Goal: Information Seeking & Learning: Learn about a topic

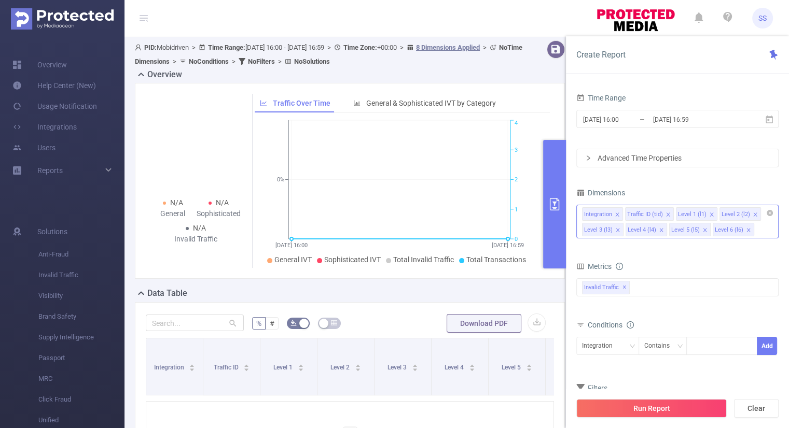
click at [665, 215] on icon "icon: close" at bounding box center [667, 214] width 5 height 5
click at [615, 213] on icon "icon: close" at bounding box center [617, 215] width 4 height 4
click at [658, 212] on icon "icon: close" at bounding box center [660, 214] width 5 height 5
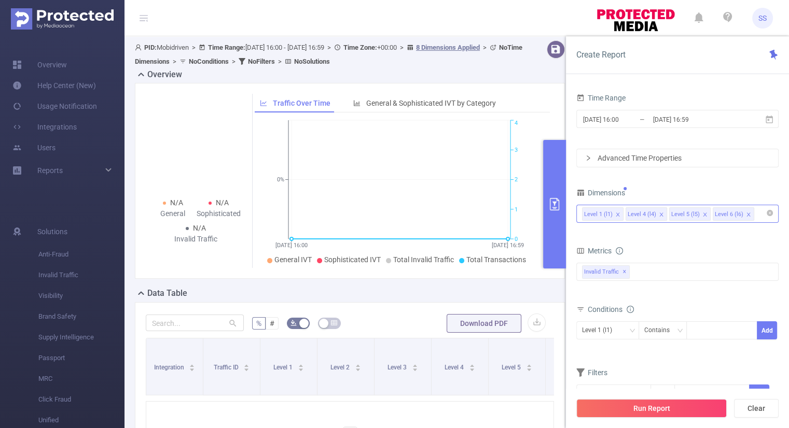
click at [658, 212] on icon "icon: close" at bounding box center [660, 214] width 5 height 5
click at [657, 211] on div "Level 1 (l1)" at bounding box center [677, 213] width 191 height 17
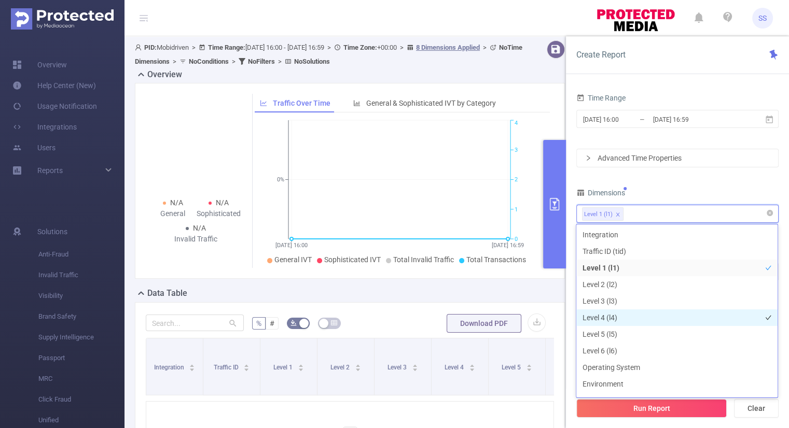
click at [615, 317] on li "Level 4 (l4)" at bounding box center [676, 317] width 201 height 17
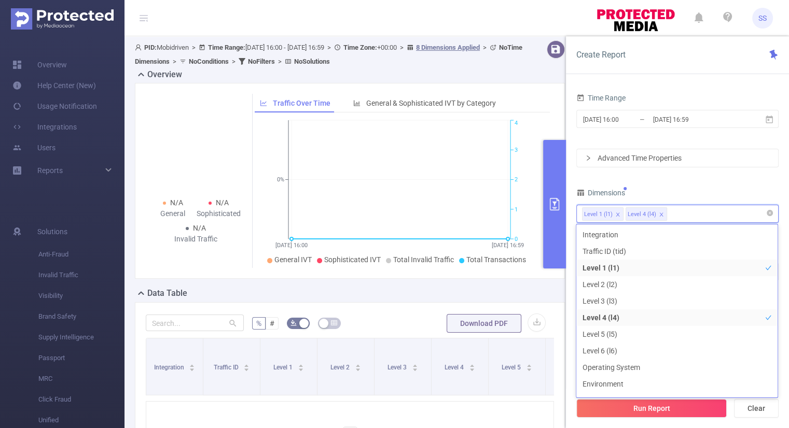
click at [615, 213] on icon "icon: close" at bounding box center [617, 214] width 5 height 5
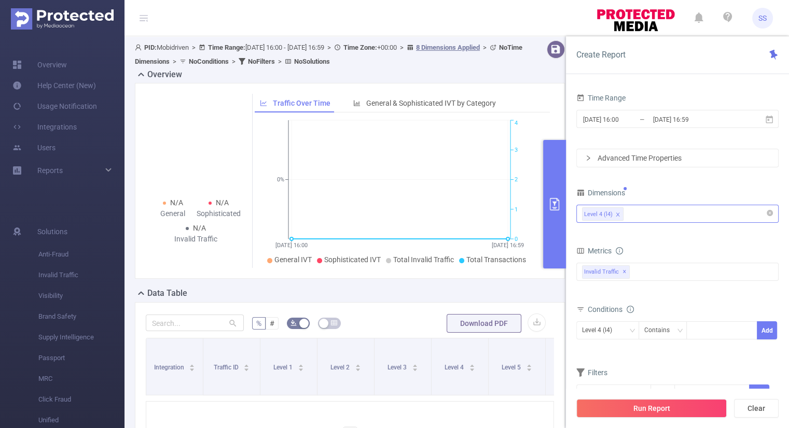
click at [676, 186] on div "Dimensions" at bounding box center [677, 194] width 202 height 17
click at [672, 216] on div "Level 4 (l4)" at bounding box center [677, 213] width 191 height 17
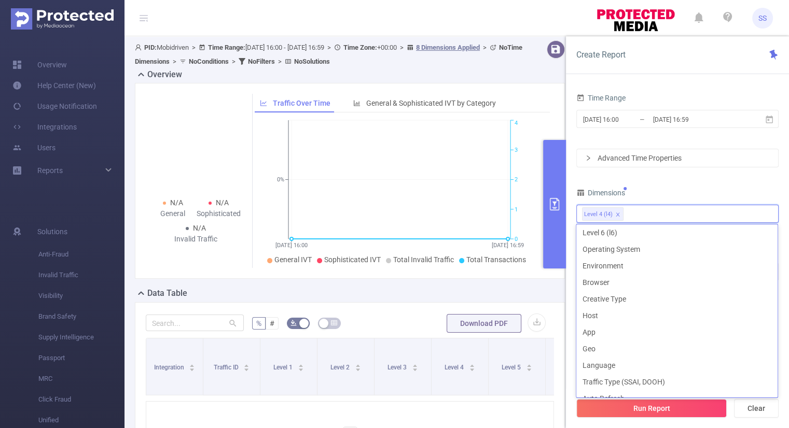
scroll to position [130, 0]
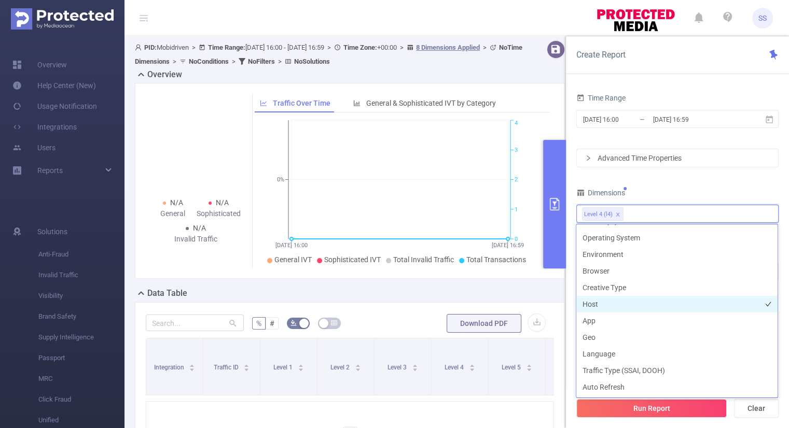
click at [631, 307] on li "Host" at bounding box center [676, 304] width 201 height 17
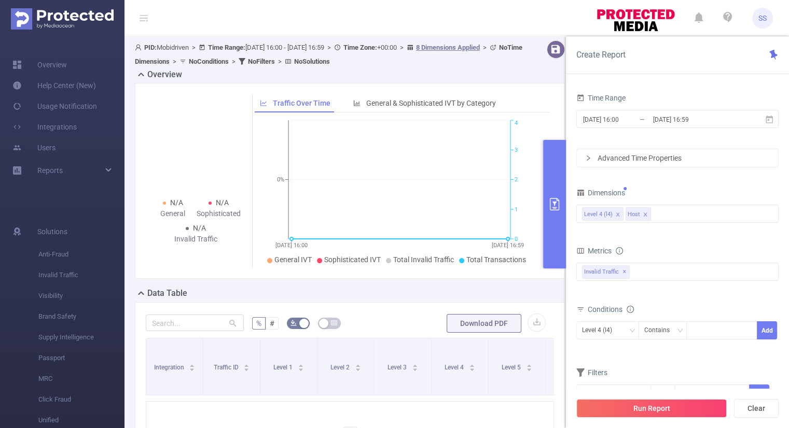
click at [692, 180] on div "Time Range [DATE] 16:00 _ [DATE] 16:59 Advanced Time Properties Dimensions Leve…" at bounding box center [677, 254] width 202 height 326
click at [652, 280] on div "Invalid Traffic ✕" at bounding box center [677, 272] width 202 height 18
click at [595, 274] on span at bounding box center [593, 276] width 8 height 8
click at [685, 241] on form "Dimensions Level 4 (l4) Host Metrics bp_total brand-safety brand_is_solution bp…" at bounding box center [677, 301] width 202 height 231
click at [614, 323] on div "Level 4 (l4)" at bounding box center [600, 330] width 37 height 17
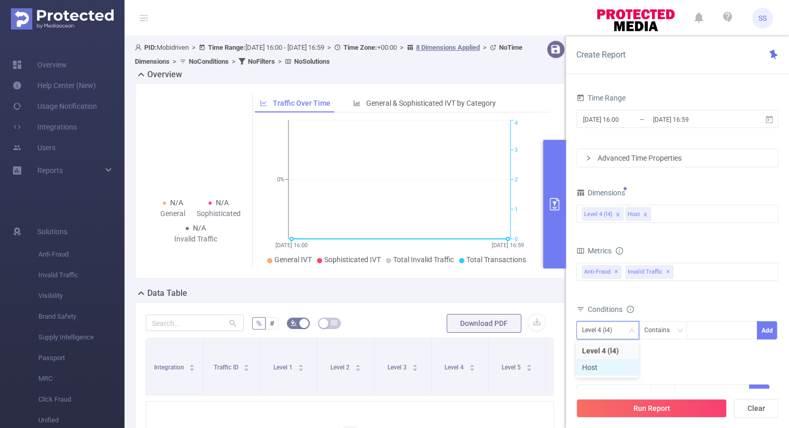
click at [597, 371] on li "Host" at bounding box center [606, 367] width 63 height 17
click at [682, 328] on icon "icon: down" at bounding box center [679, 331] width 6 height 6
click at [705, 329] on div at bounding box center [722, 330] width 60 height 17
paste input "[DOMAIN_NAME]"
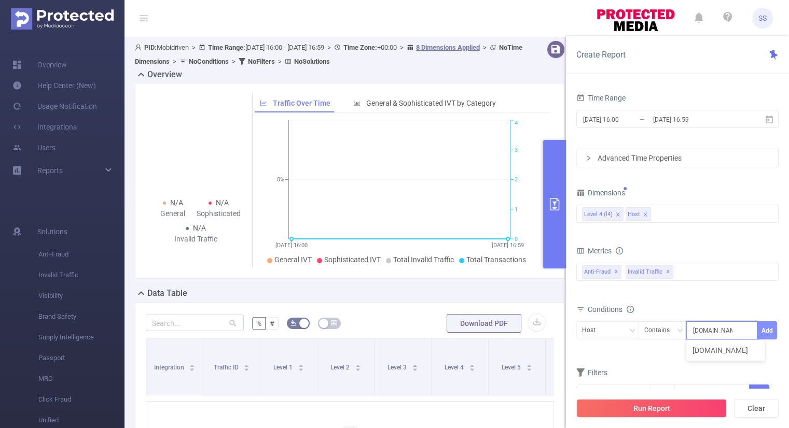
type input "[DOMAIN_NAME]"
click at [767, 329] on button "Add" at bounding box center [766, 330] width 20 height 18
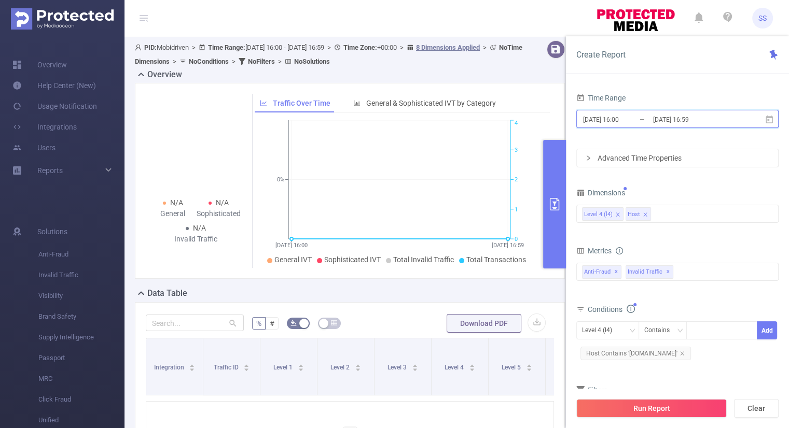
click at [694, 110] on span "[DATE] 16:00 _ [DATE] 16:59" at bounding box center [677, 119] width 202 height 18
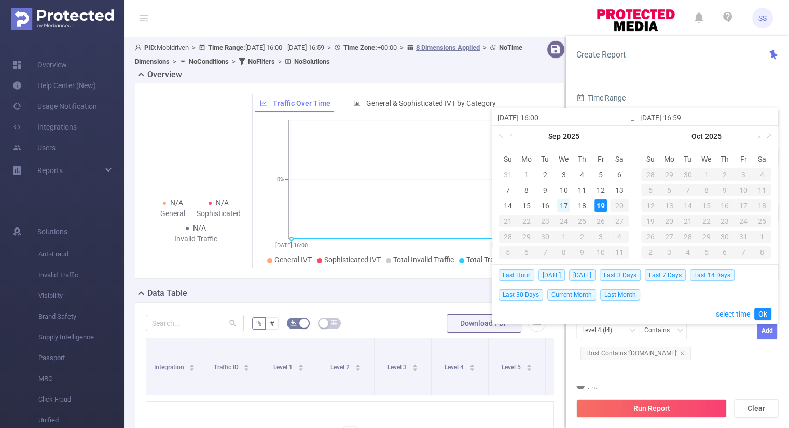
click at [564, 205] on div "17" at bounding box center [563, 206] width 12 height 12
click at [600, 206] on div "19" at bounding box center [600, 206] width 12 height 12
type input "[DATE] 16:00"
click at [767, 319] on link "Ok" at bounding box center [762, 314] width 17 height 12
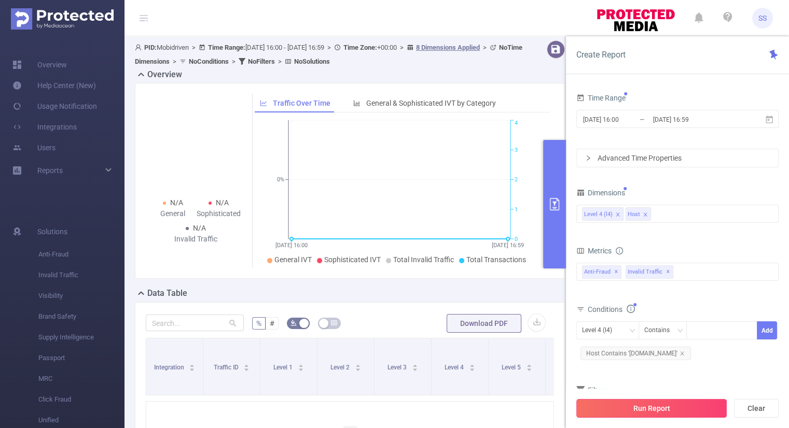
click at [657, 409] on button "Run Report" at bounding box center [651, 408] width 150 height 19
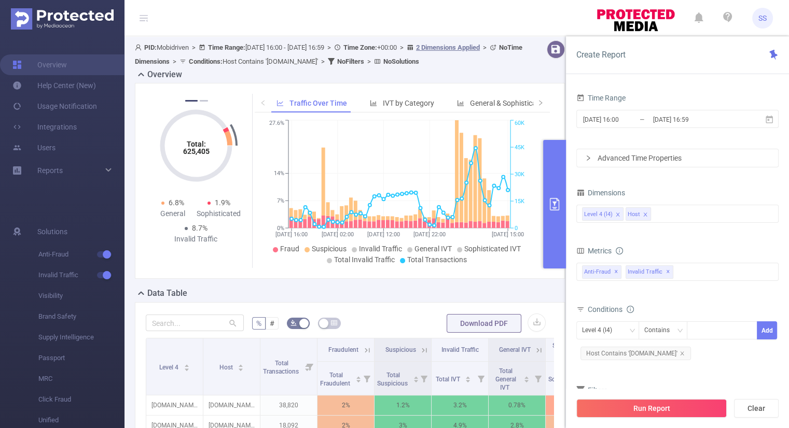
click at [580, 10] on header "SS" at bounding box center [394, 18] width 789 height 36
click at [552, 173] on button "primary" at bounding box center [554, 204] width 23 height 129
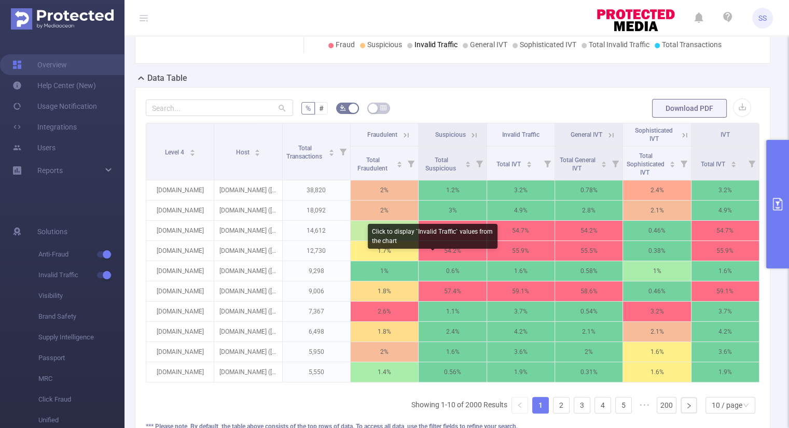
scroll to position [241, 0]
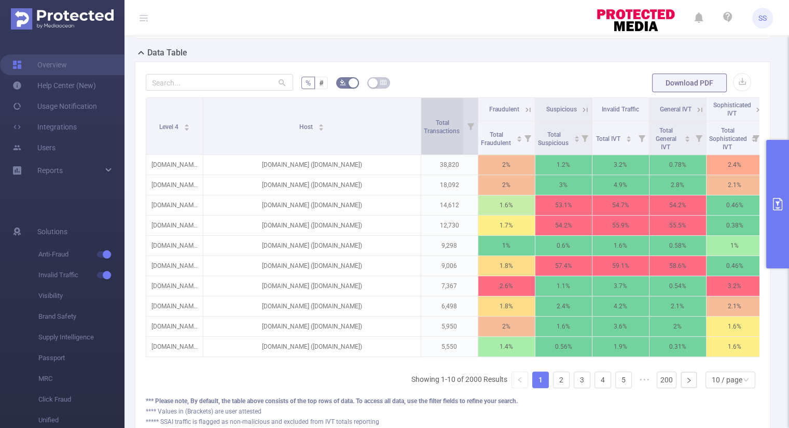
drag, startPoint x: 278, startPoint y: 127, endPoint x: 429, endPoint y: 152, distance: 152.4
click at [429, 121] on tr "Level 4 Host Total Transactions Fraudulent Suspicious Invalid Traffic General I…" at bounding box center [483, 109] width 674 height 23
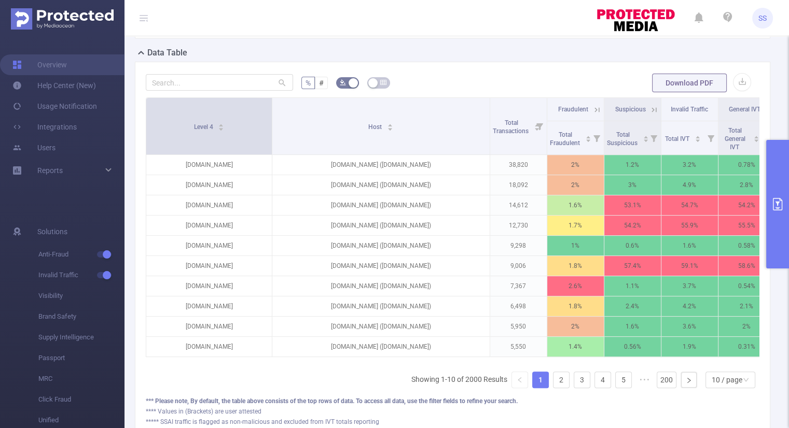
drag, startPoint x: 202, startPoint y: 121, endPoint x: 271, endPoint y: 117, distance: 69.1
click at [271, 117] on span at bounding box center [271, 126] width 5 height 57
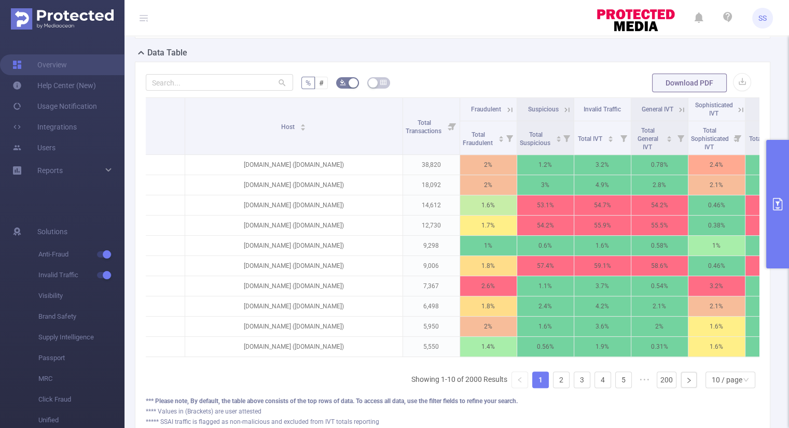
scroll to position [0, 0]
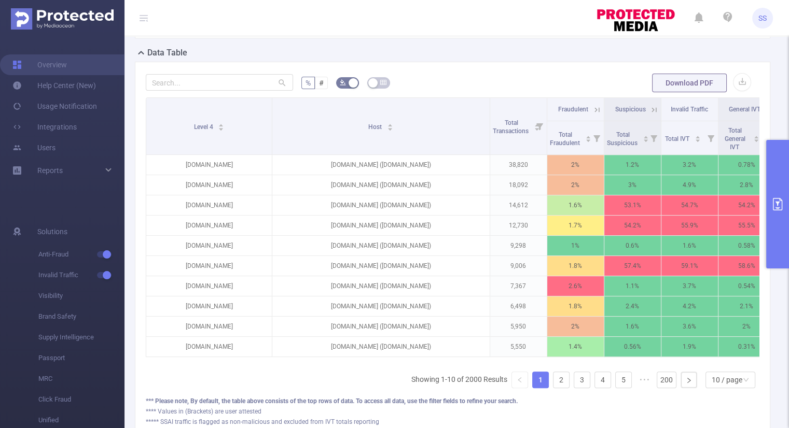
click at [777, 202] on icon "primary" at bounding box center [776, 204] width 9 height 12
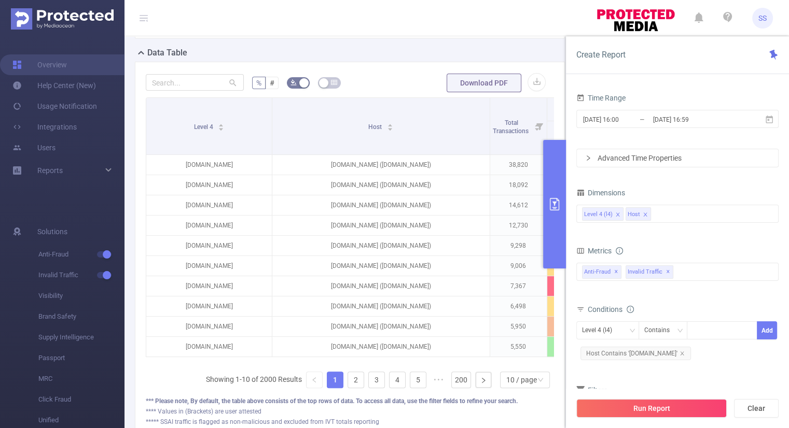
click at [644, 213] on icon "icon: close" at bounding box center [645, 215] width 4 height 4
click at [615, 215] on icon "icon: close" at bounding box center [617, 214] width 5 height 5
click at [614, 215] on div "Host" at bounding box center [677, 213] width 191 height 17
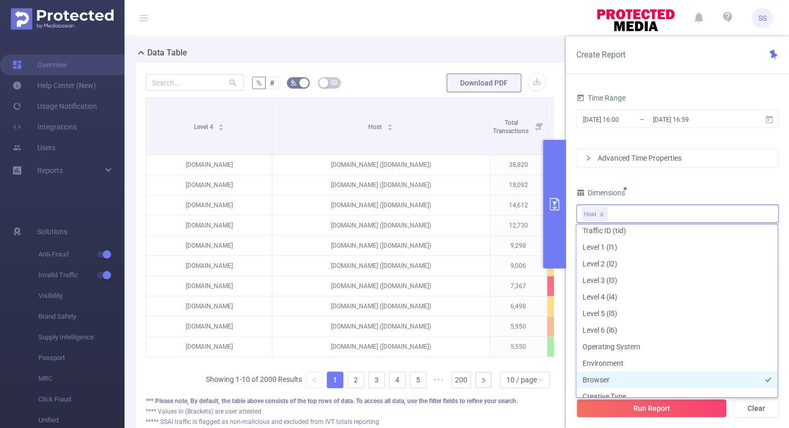
scroll to position [12, 0]
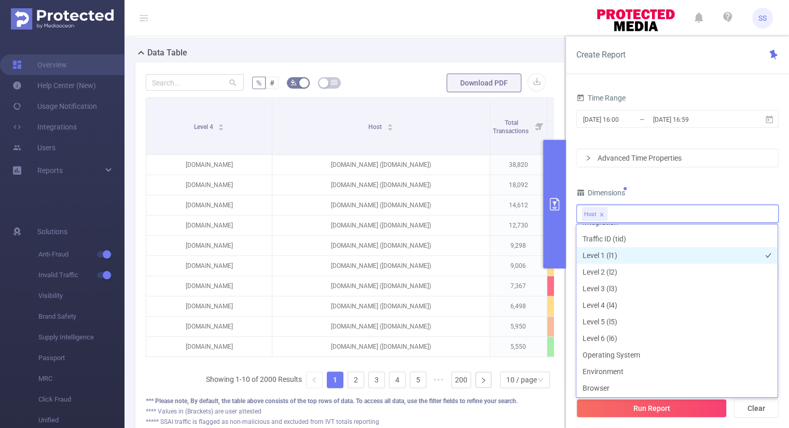
click at [625, 257] on li "Level 1 (l1)" at bounding box center [676, 255] width 201 height 17
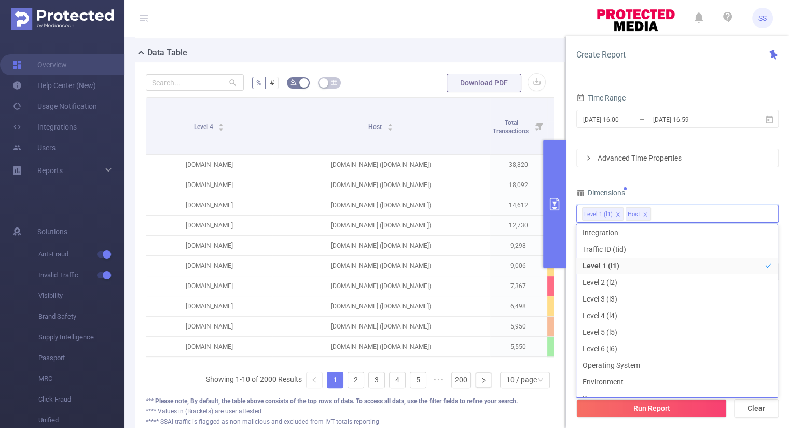
click at [705, 176] on div "Time Range [DATE] 16:00 _ [DATE] 16:59 Advanced Time Properties Dimensions Leve…" at bounding box center [677, 262] width 202 height 343
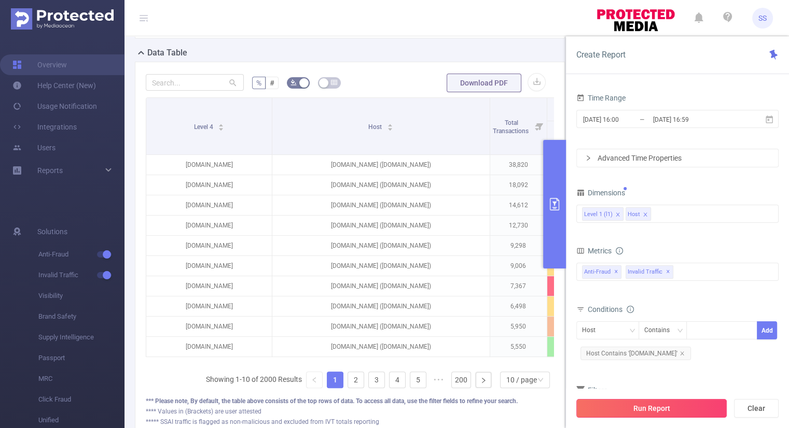
click at [662, 413] on button "Run Report" at bounding box center [651, 408] width 150 height 19
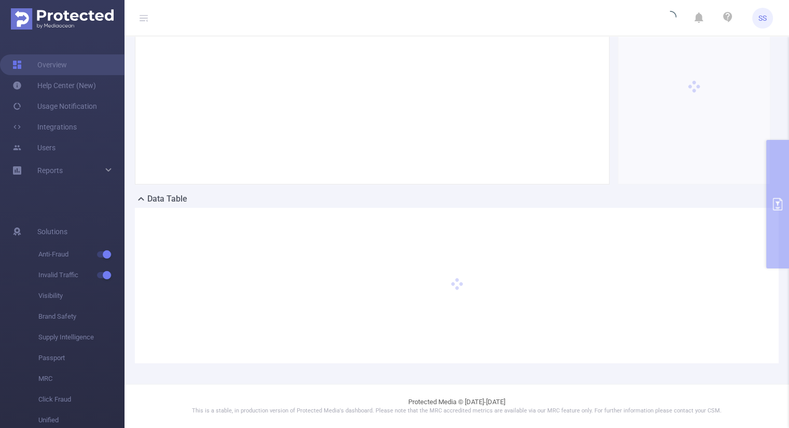
scroll to position [93, 0]
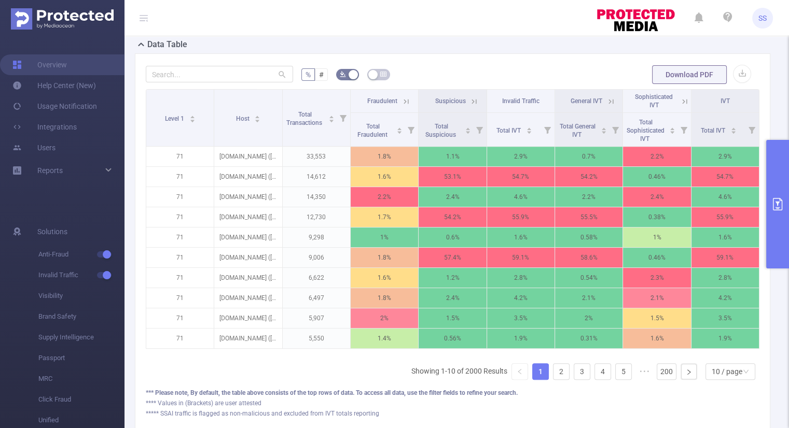
scroll to position [250, 0]
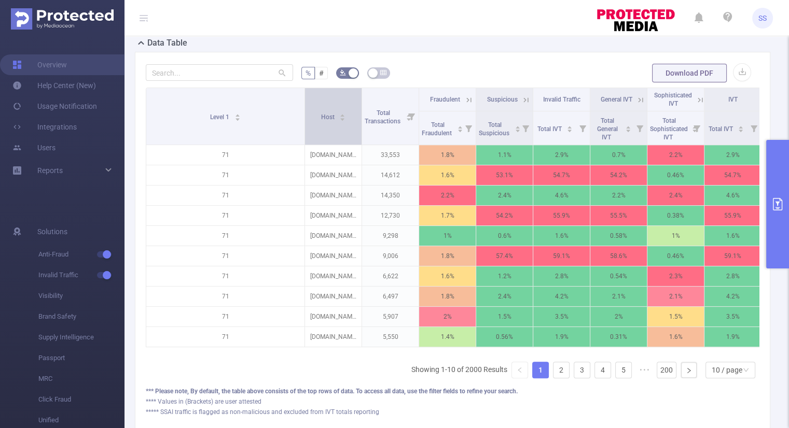
drag, startPoint x: 212, startPoint y: 124, endPoint x: 312, endPoint y: 128, distance: 99.6
click at [312, 111] on tr "Level 1 Host Total Transactions Fraudulent Suspicious Invalid Traffic General I…" at bounding box center [453, 99] width 615 height 23
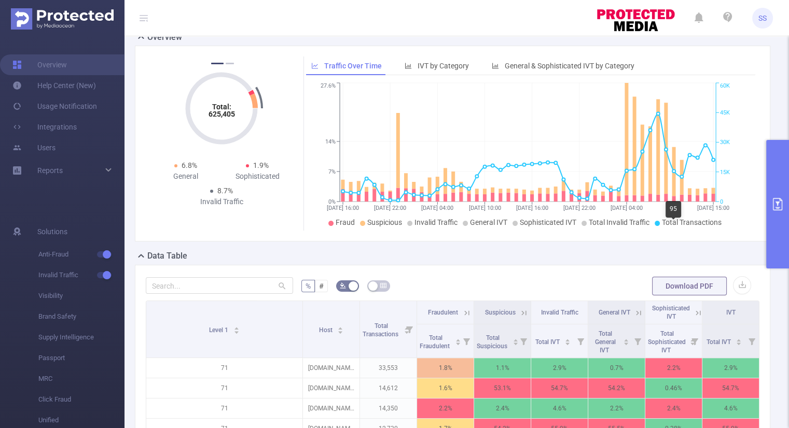
scroll to position [37, 0]
click at [779, 235] on button "primary" at bounding box center [777, 204] width 23 height 129
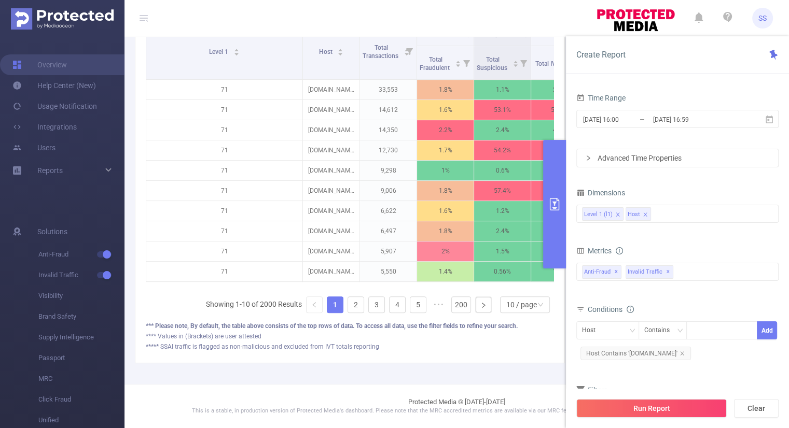
scroll to position [0, 0]
click at [352, 310] on link "2" at bounding box center [356, 305] width 16 height 16
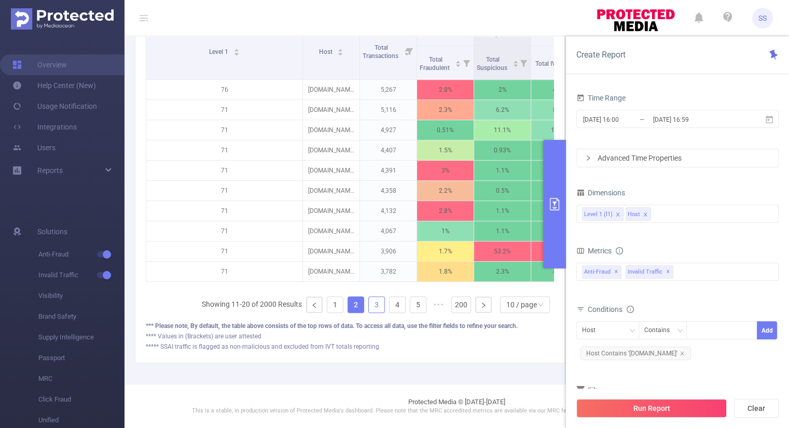
click at [370, 309] on link "3" at bounding box center [377, 305] width 16 height 16
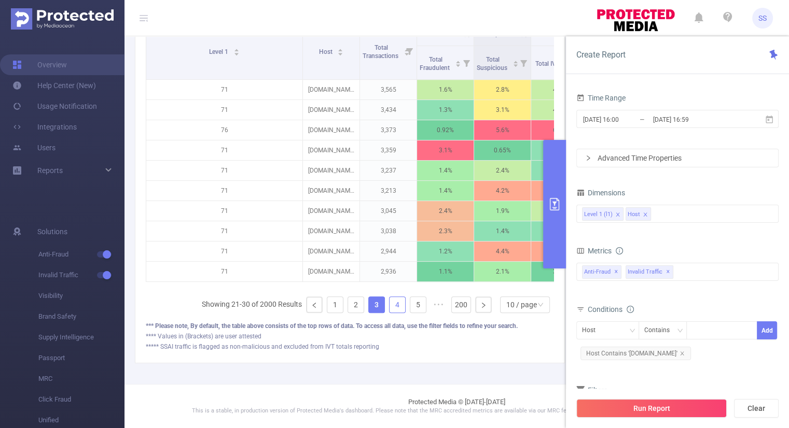
click at [391, 309] on link "4" at bounding box center [397, 305] width 16 height 16
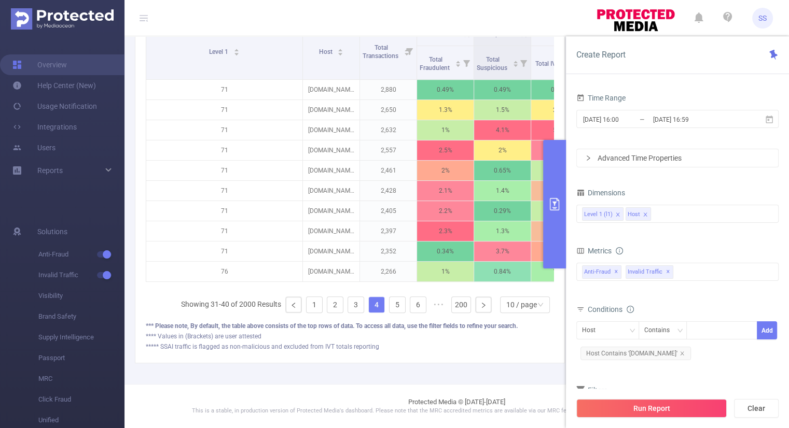
click at [615, 216] on icon "icon: close" at bounding box center [617, 214] width 5 height 5
click at [615, 216] on div "Host" at bounding box center [677, 213] width 191 height 17
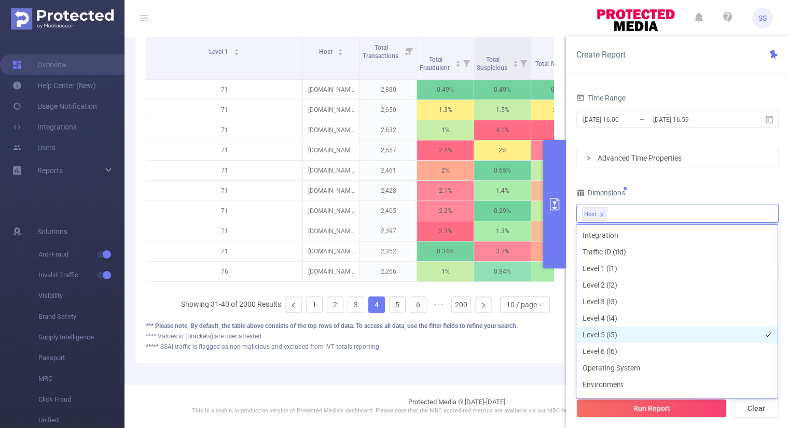
click at [606, 331] on li "Level 5 (l5)" at bounding box center [676, 335] width 201 height 17
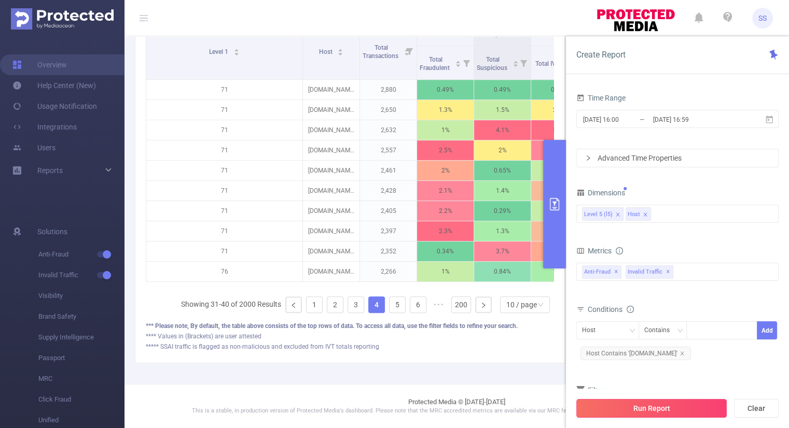
click at [629, 407] on button "Run Report" at bounding box center [651, 408] width 150 height 19
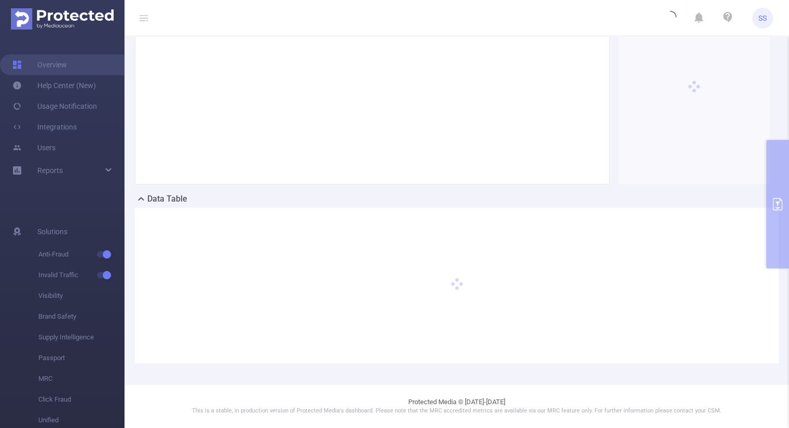
scroll to position [93, 0]
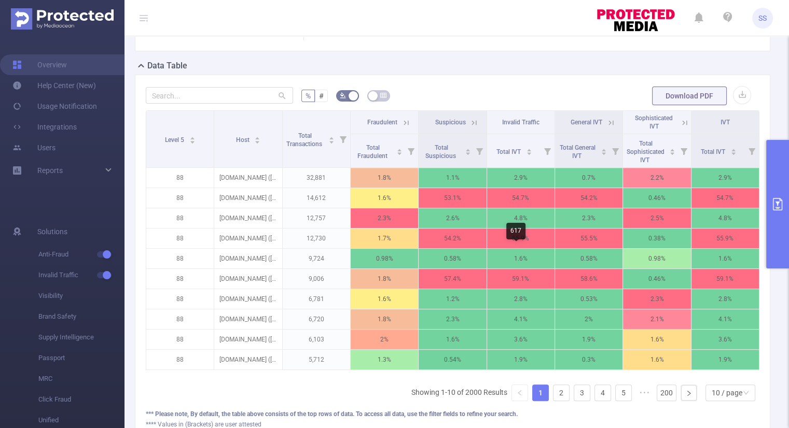
scroll to position [238, 0]
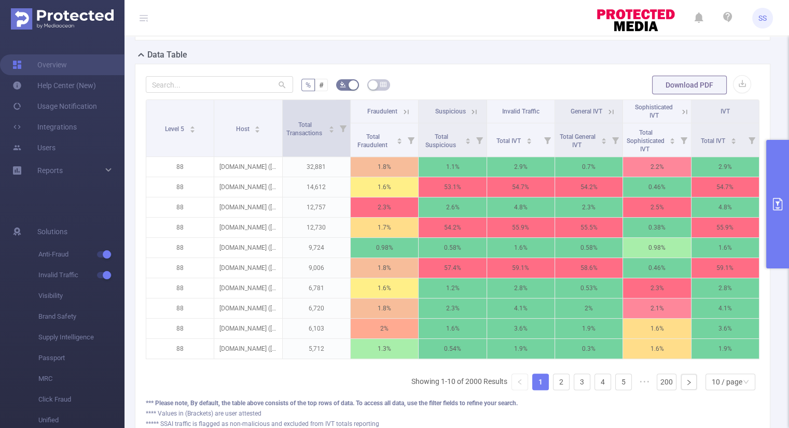
drag, startPoint x: 280, startPoint y: 116, endPoint x: 340, endPoint y: 115, distance: 59.6
click at [340, 115] on th "Total Transactions" at bounding box center [317, 128] width 68 height 57
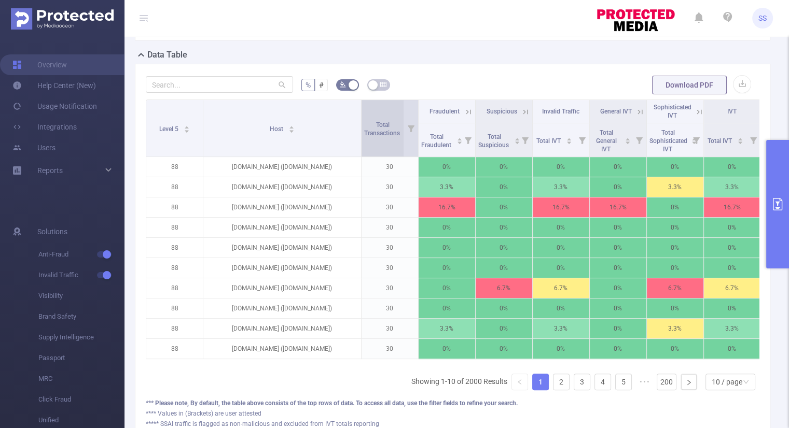
drag, startPoint x: 278, startPoint y: 108, endPoint x: 369, endPoint y: 105, distance: 90.8
click at [369, 105] on tr "Level 5 Host Total Transactions Fraudulent Suspicious Invalid Traffic General I…" at bounding box center [453, 111] width 614 height 23
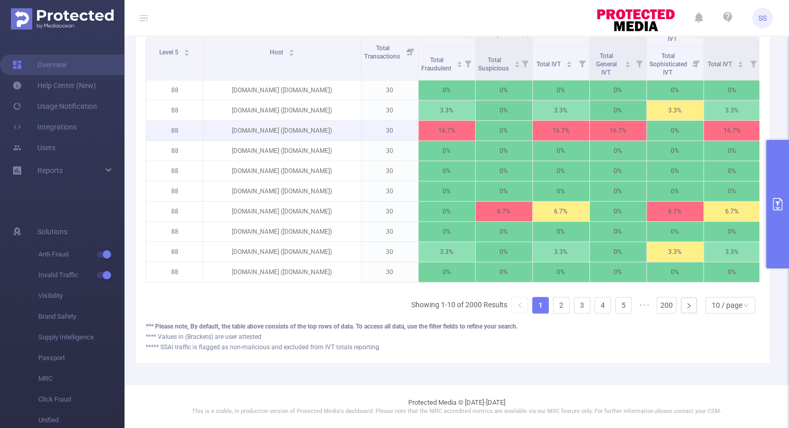
scroll to position [316, 0]
click at [553, 310] on link "2" at bounding box center [561, 305] width 16 height 16
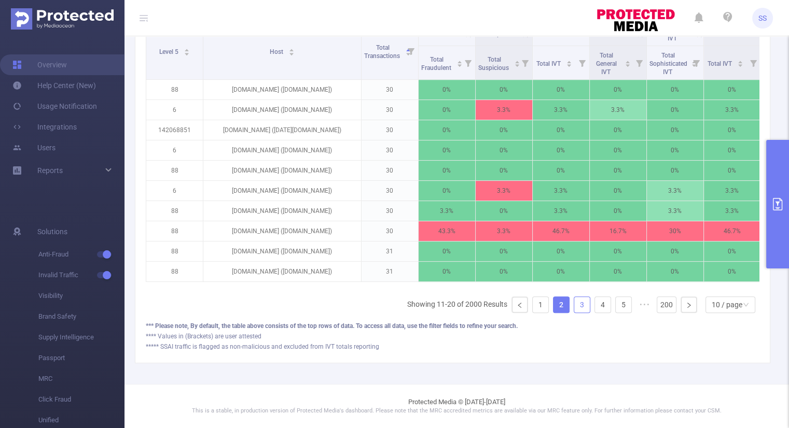
click at [577, 304] on link "3" at bounding box center [582, 305] width 16 height 16
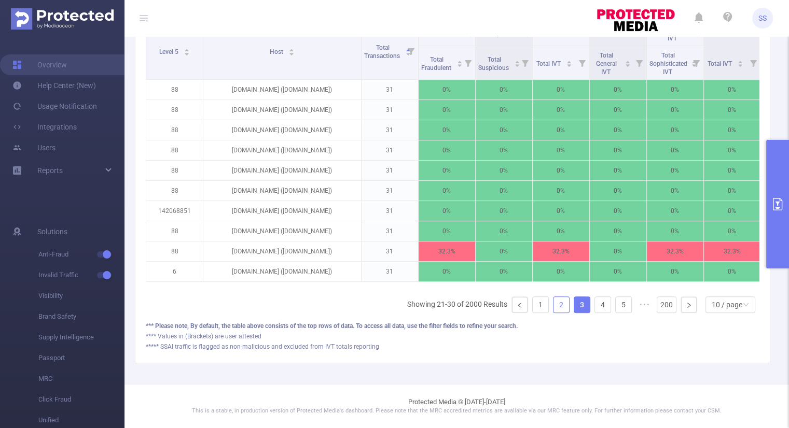
click at [556, 305] on link "2" at bounding box center [561, 305] width 16 height 16
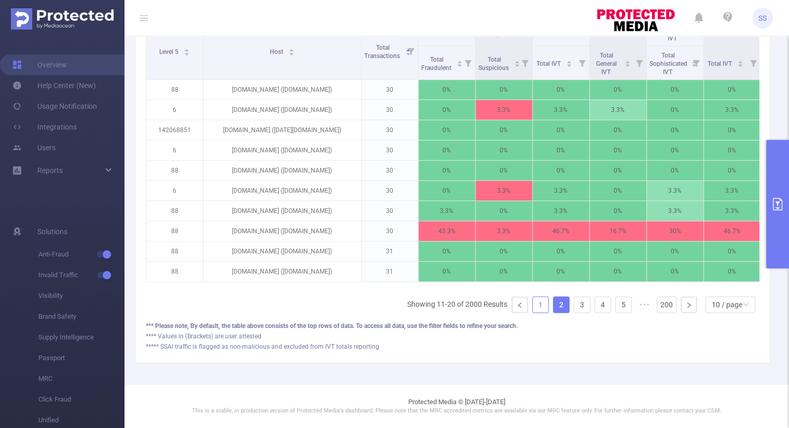
click at [536, 308] on link "1" at bounding box center [540, 305] width 16 height 16
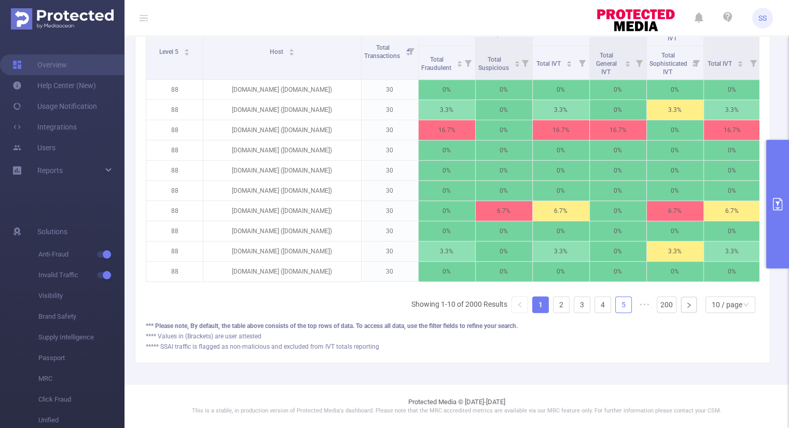
click at [617, 313] on link "5" at bounding box center [623, 305] width 16 height 16
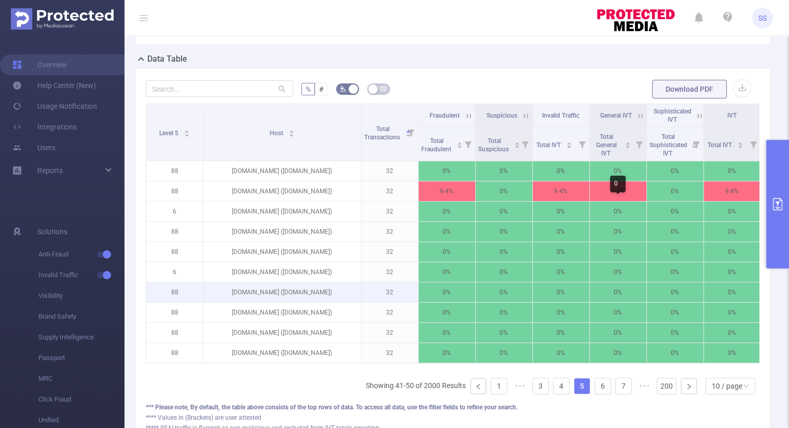
scroll to position [234, 0]
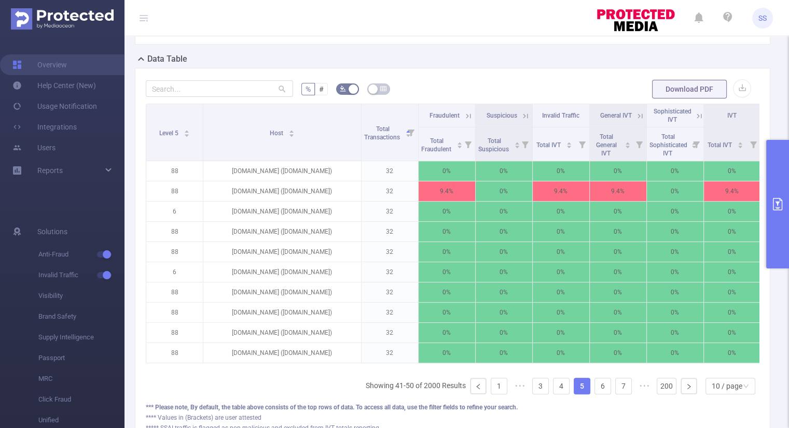
click at [779, 191] on button "primary" at bounding box center [777, 204] width 23 height 129
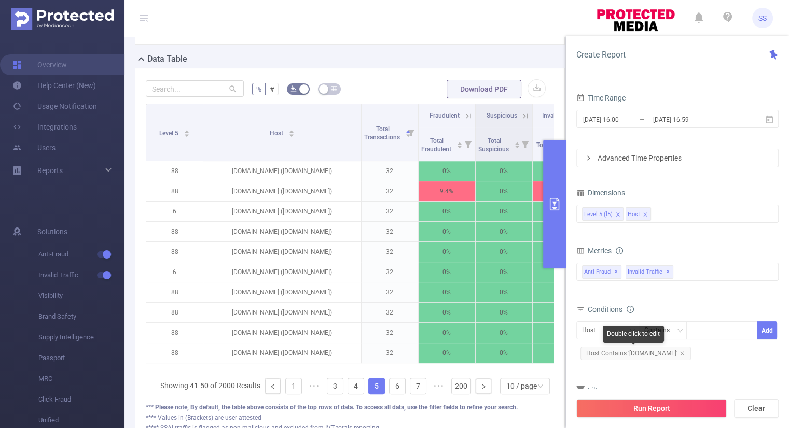
click at [676, 351] on span "Host Contains '[DOMAIN_NAME]'" at bounding box center [635, 353] width 110 height 13
click at [679, 353] on icon "icon: close" at bounding box center [681, 353] width 5 height 5
click at [708, 335] on div at bounding box center [722, 330] width 60 height 17
paste input "[DOMAIN_NAME]"
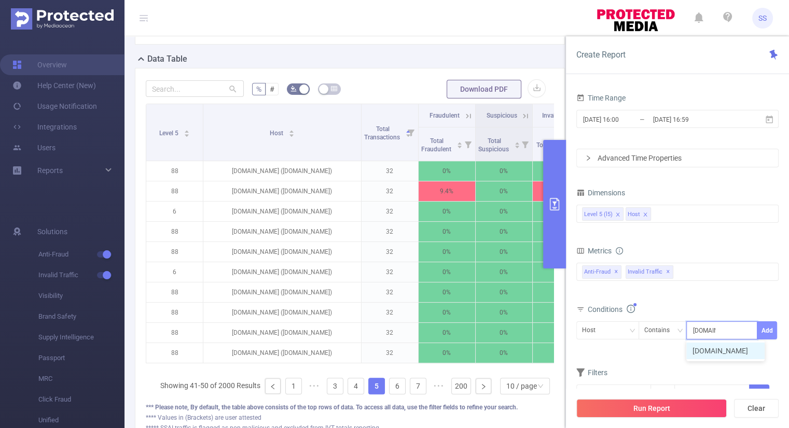
type input "[DOMAIN_NAME]"
click at [765, 332] on button "Add" at bounding box center [766, 330] width 20 height 18
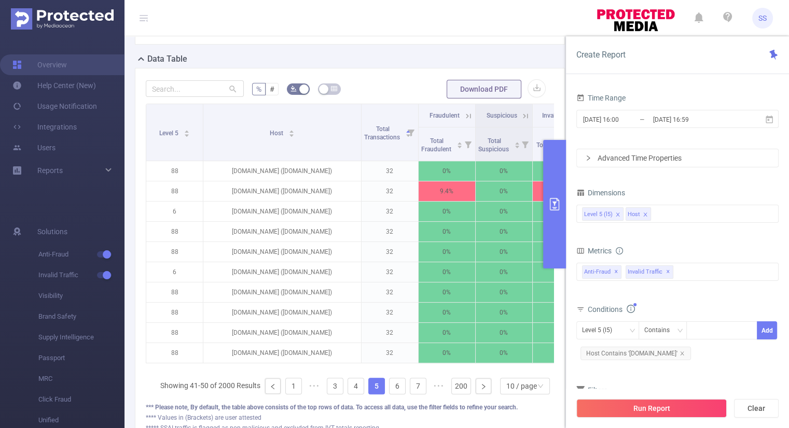
click at [618, 213] on icon "icon: close" at bounding box center [617, 214] width 5 height 5
click at [637, 214] on div "Host" at bounding box center [677, 213] width 191 height 17
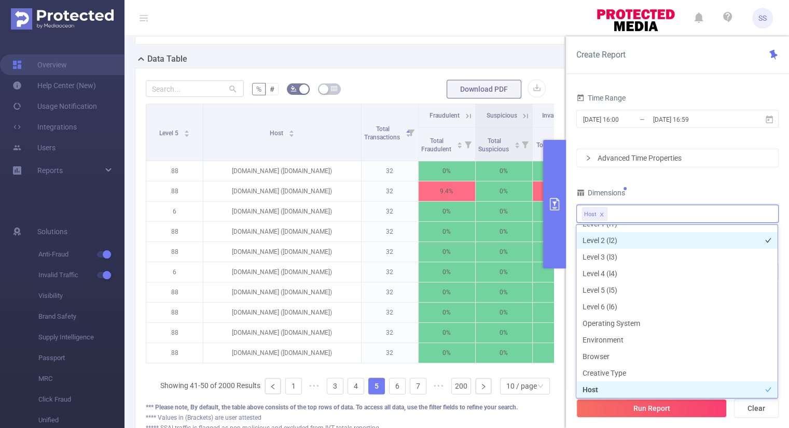
scroll to position [35, 0]
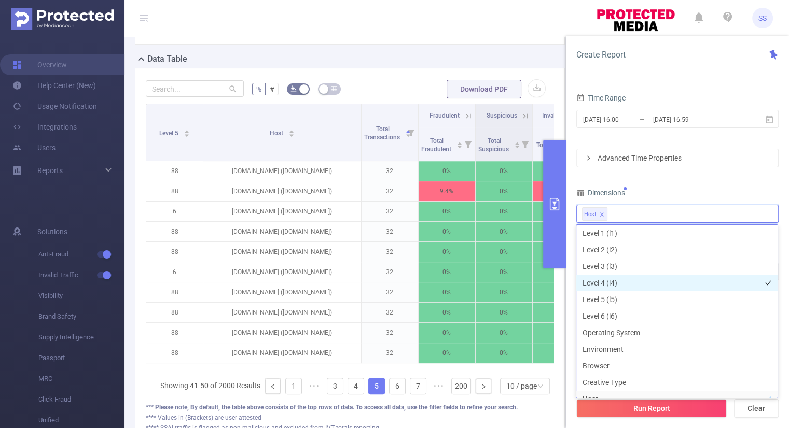
click at [612, 280] on li "Level 4 (l4)" at bounding box center [676, 283] width 201 height 17
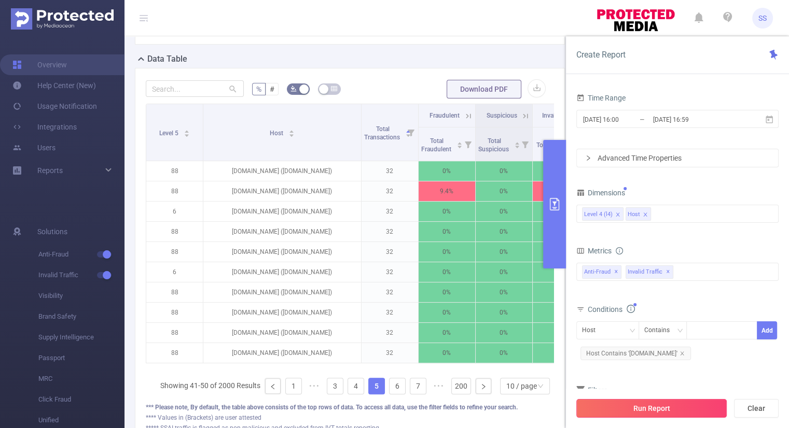
click at [641, 411] on button "Run Report" at bounding box center [651, 408] width 150 height 19
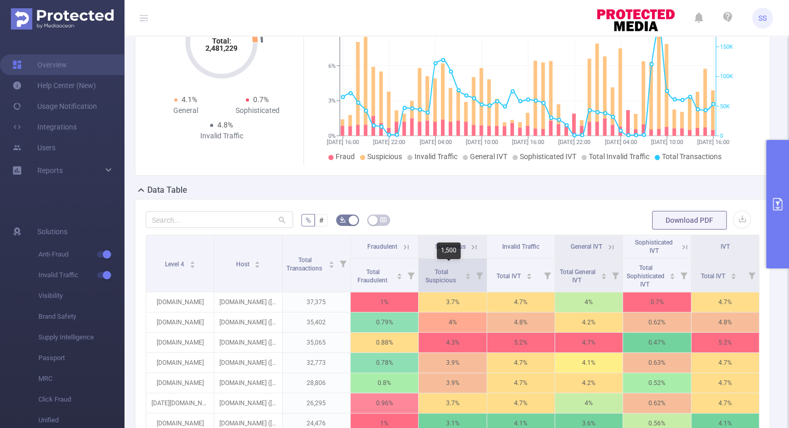
scroll to position [102, 0]
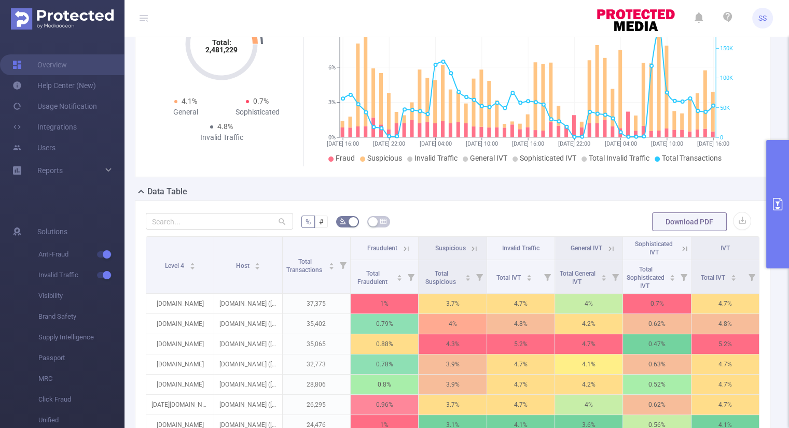
click at [770, 229] on button "primary" at bounding box center [777, 204] width 23 height 129
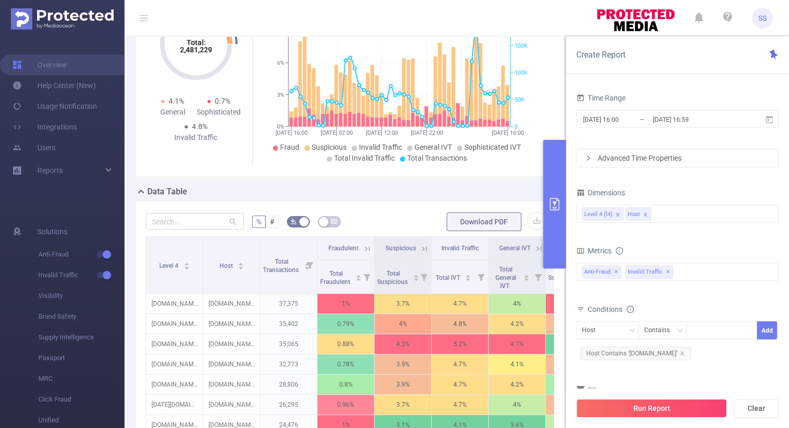
click at [615, 213] on icon "icon: close" at bounding box center [617, 214] width 5 height 5
click at [635, 213] on div "Host" at bounding box center [677, 213] width 191 height 17
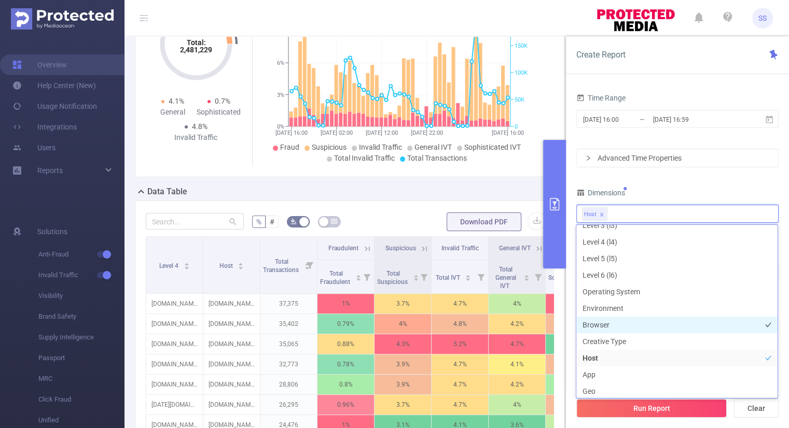
scroll to position [78, 0]
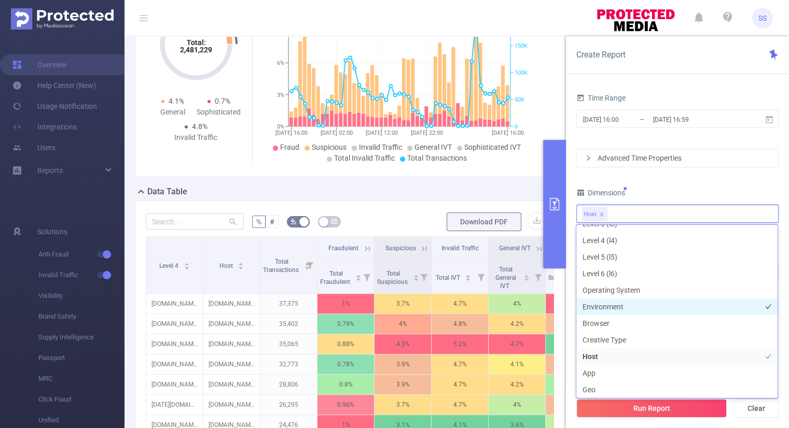
click at [637, 313] on li "Environment" at bounding box center [676, 307] width 201 height 17
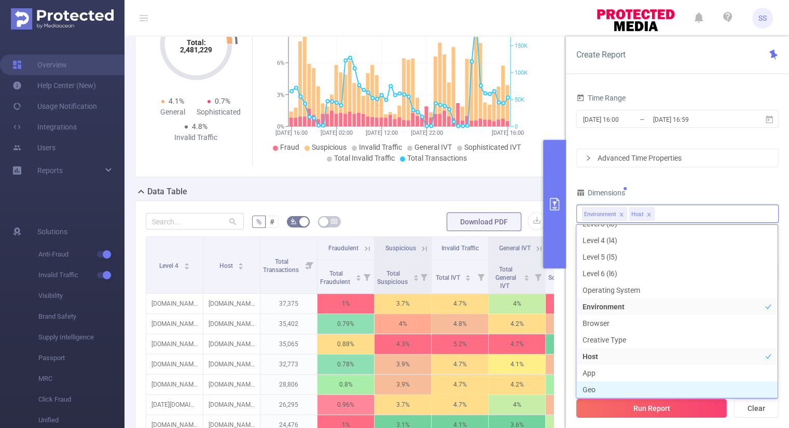
scroll to position [94, 0]
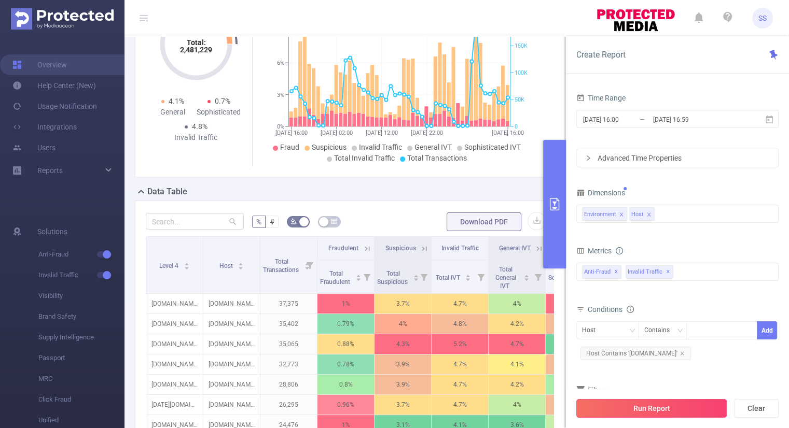
click at [641, 400] on button "Run Report" at bounding box center [651, 408] width 150 height 19
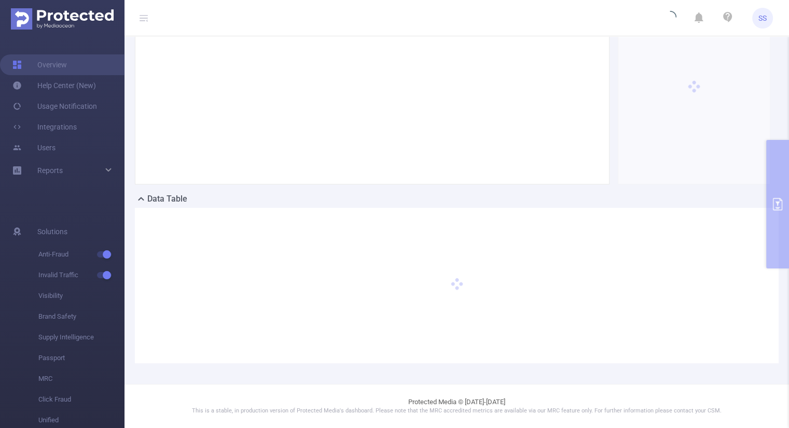
scroll to position [93, 0]
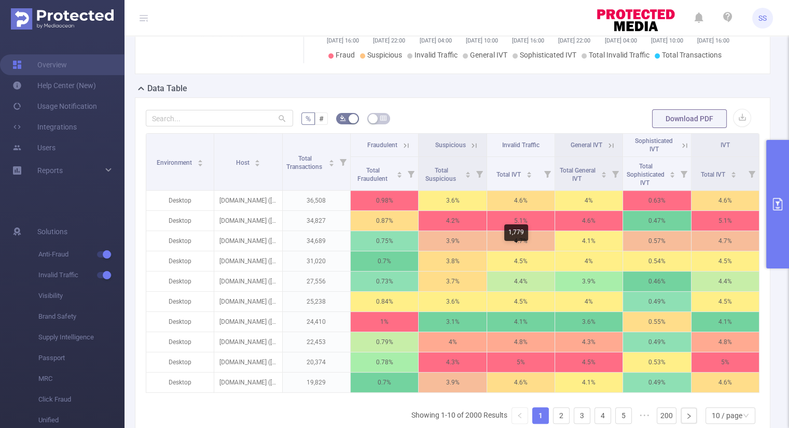
scroll to position [205, 0]
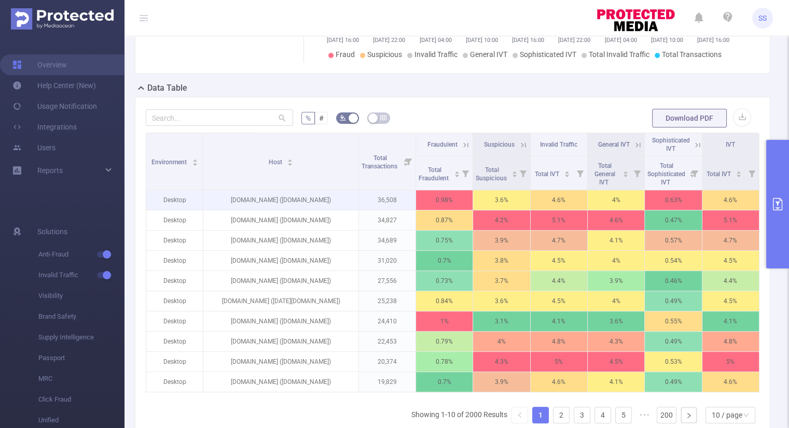
drag, startPoint x: 279, startPoint y: 171, endPoint x: 367, endPoint y: 206, distance: 94.4
click at [367, 206] on table "Environment Host Total Transactions Fraudulent Suspicious Invalid Traffic Gener…" at bounding box center [452, 263] width 613 height 260
click at [555, 414] on link "2" at bounding box center [561, 415] width 16 height 16
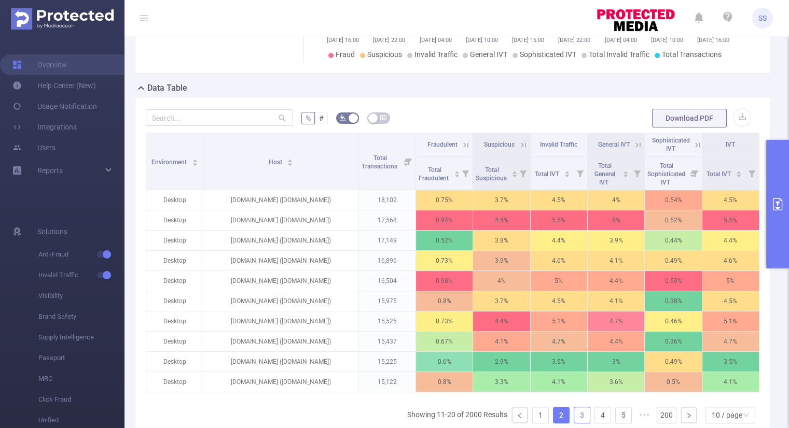
click at [574, 418] on link "3" at bounding box center [582, 415] width 16 height 16
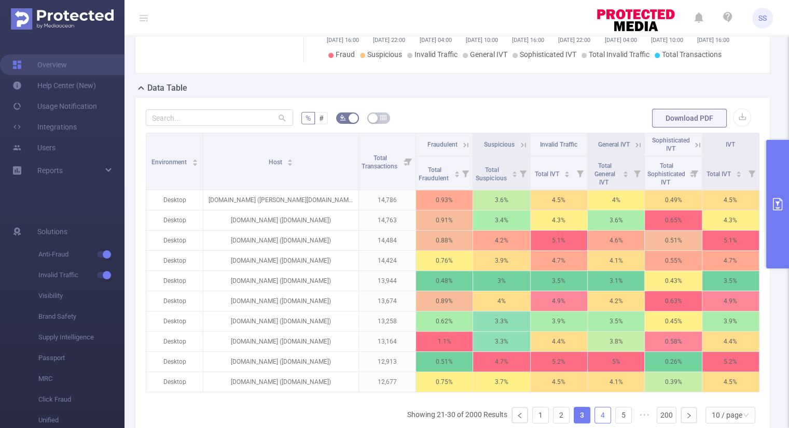
click at [595, 418] on link "4" at bounding box center [603, 415] width 16 height 16
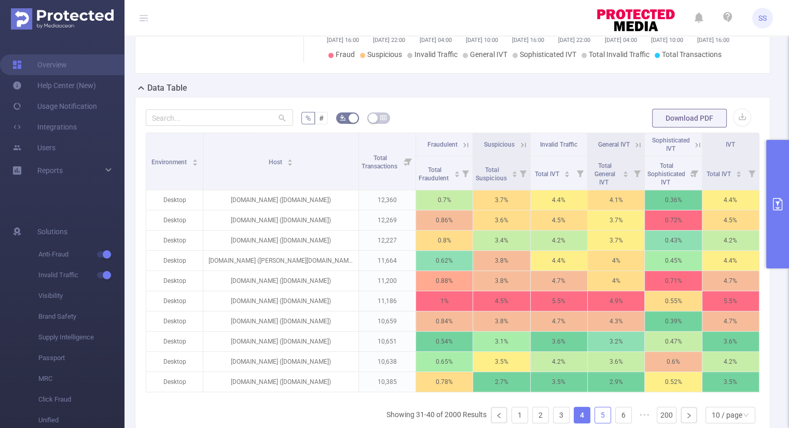
click at [595, 419] on link "5" at bounding box center [603, 415] width 16 height 16
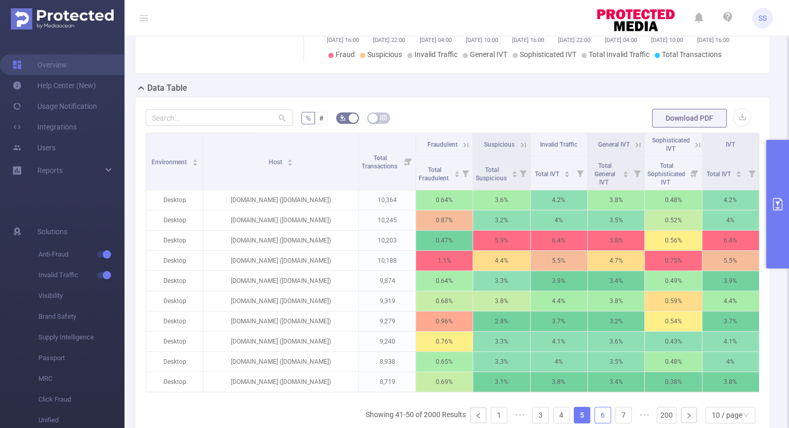
click at [595, 417] on link "6" at bounding box center [603, 415] width 16 height 16
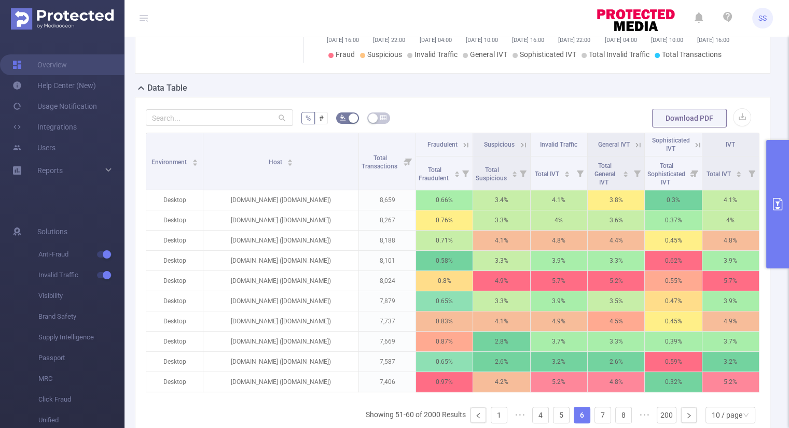
click at [778, 201] on icon "primary" at bounding box center [777, 204] width 12 height 12
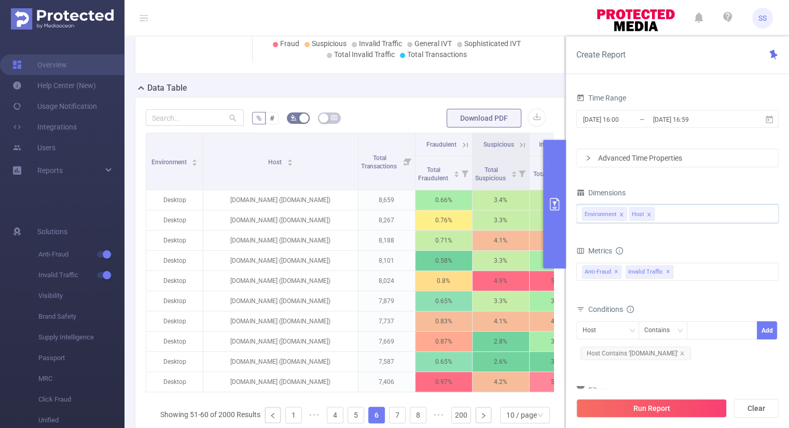
click at [659, 213] on input at bounding box center [658, 213] width 5 height 13
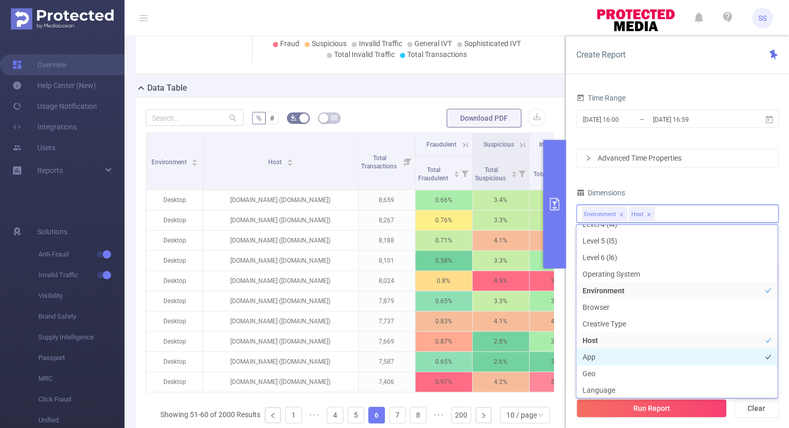
click at [604, 358] on li "App" at bounding box center [676, 357] width 201 height 17
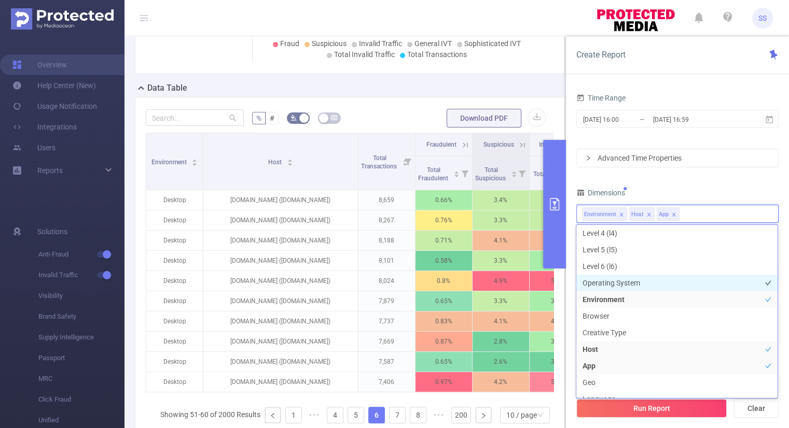
scroll to position [0, 0]
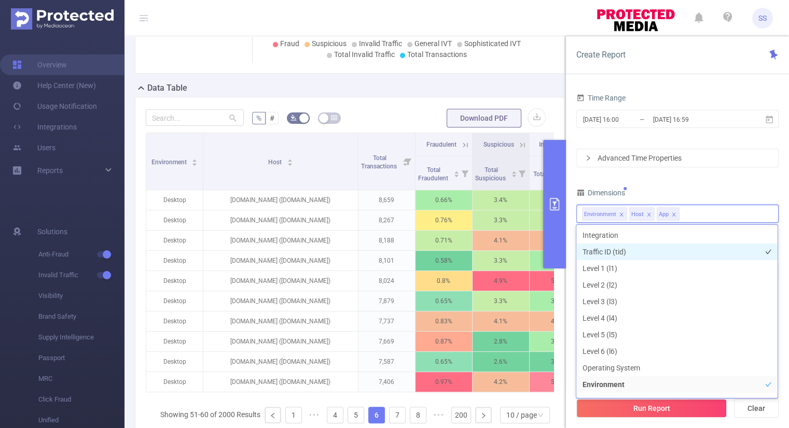
click at [645, 256] on li "Traffic ID (tid)" at bounding box center [676, 252] width 201 height 17
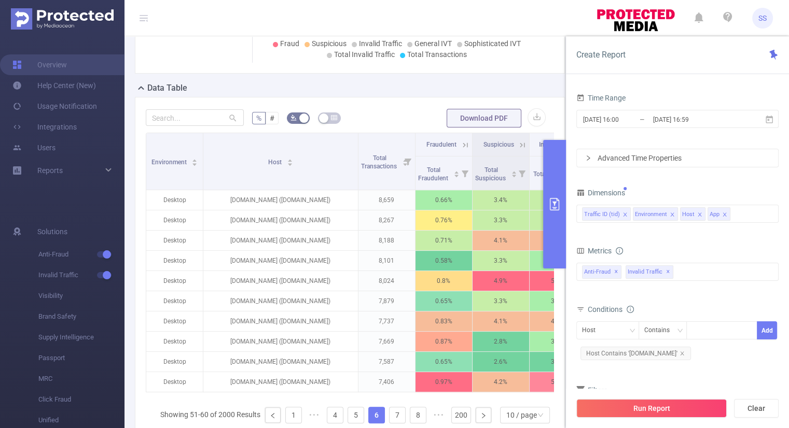
click at [700, 189] on div "Dimensions" at bounding box center [677, 194] width 202 height 17
click at [613, 334] on div "Host" at bounding box center [607, 330] width 51 height 17
click at [605, 354] on li "Traffic ID (tid)" at bounding box center [606, 351] width 63 height 17
click at [701, 331] on div at bounding box center [722, 330] width 60 height 17
type input "[PERSON_NAME]"
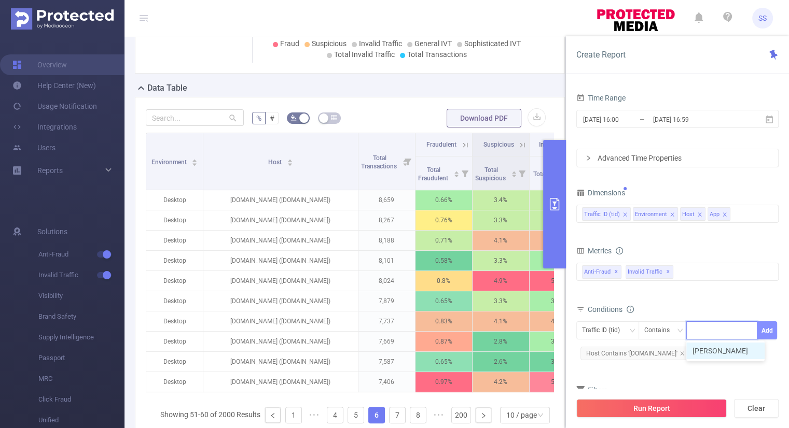
click at [767, 330] on button "Add" at bounding box center [766, 330] width 20 height 18
click at [688, 403] on button "Run Report" at bounding box center [651, 408] width 150 height 19
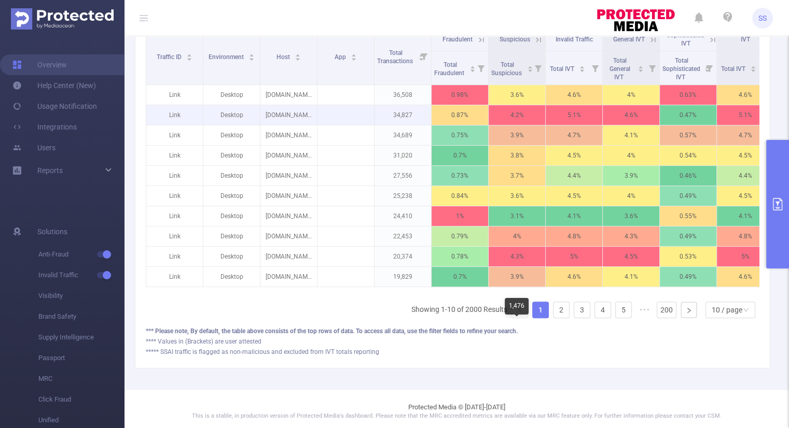
scroll to position [312, 0]
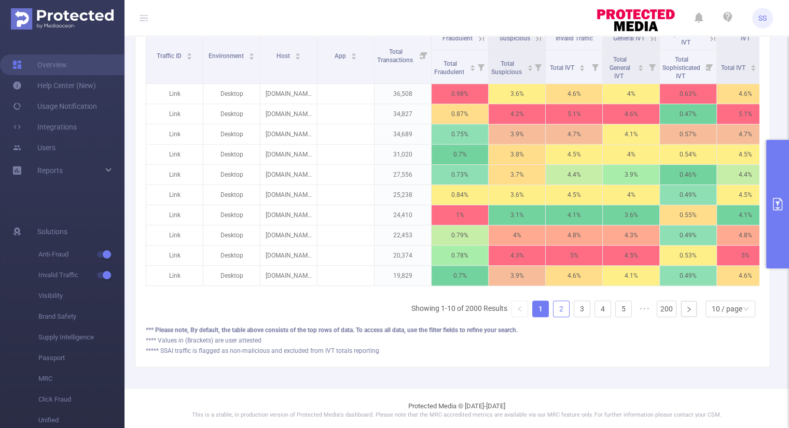
click at [553, 317] on link "2" at bounding box center [561, 309] width 16 height 16
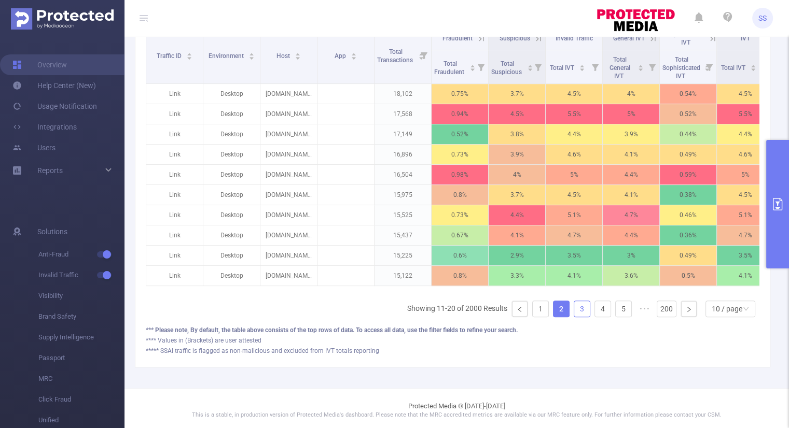
click at [576, 309] on link "3" at bounding box center [582, 309] width 16 height 16
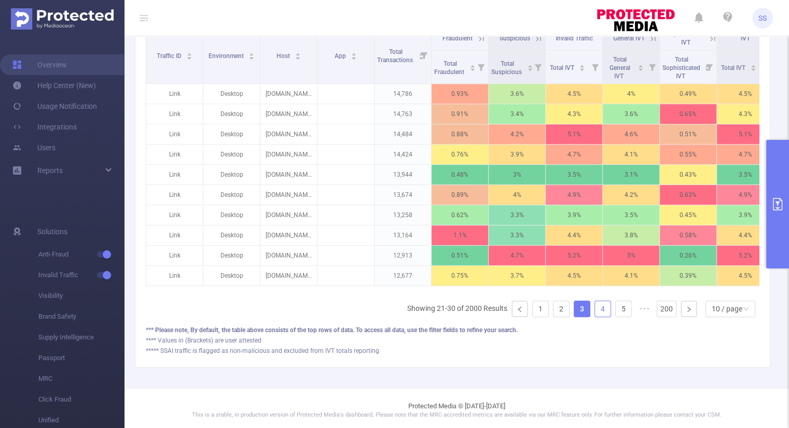
click at [595, 314] on link "4" at bounding box center [603, 309] width 16 height 16
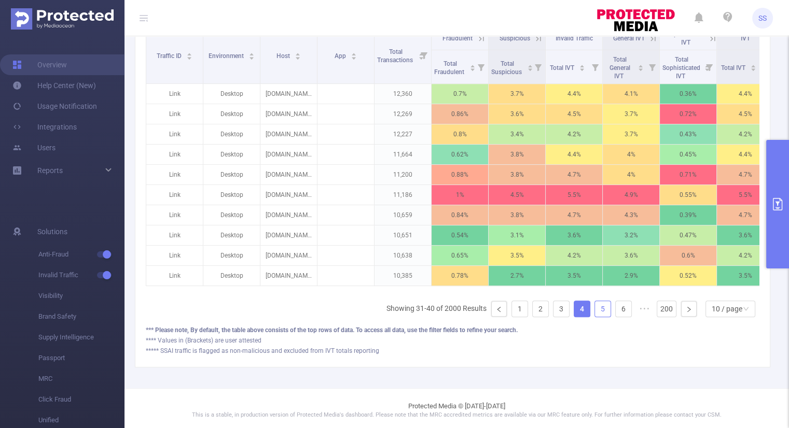
click at [599, 314] on link "5" at bounding box center [603, 309] width 16 height 16
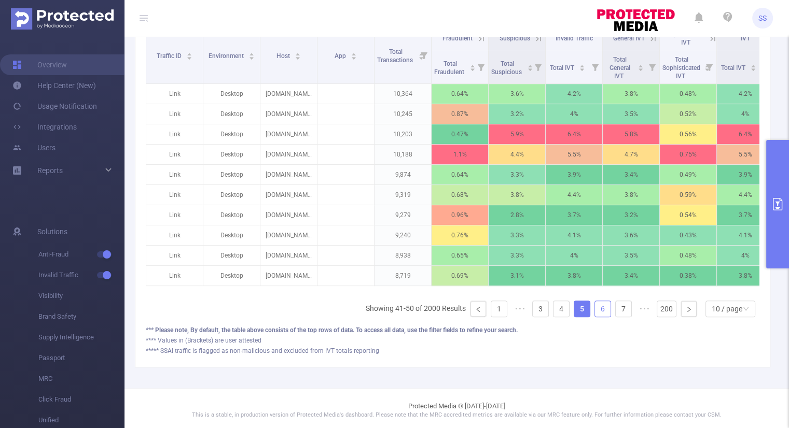
click at [599, 314] on link "6" at bounding box center [603, 309] width 16 height 16
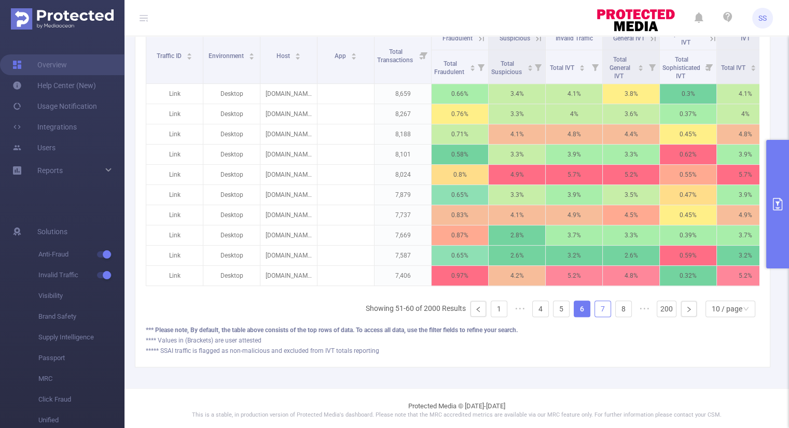
click at [599, 314] on link "7" at bounding box center [603, 309] width 16 height 16
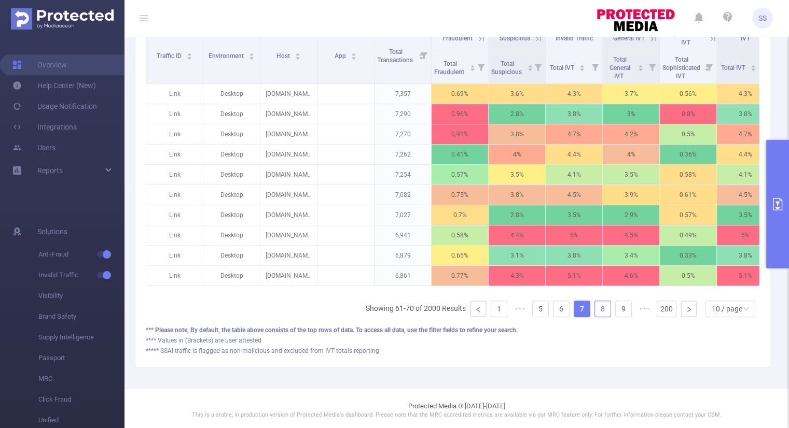
click at [599, 314] on link "8" at bounding box center [603, 309] width 16 height 16
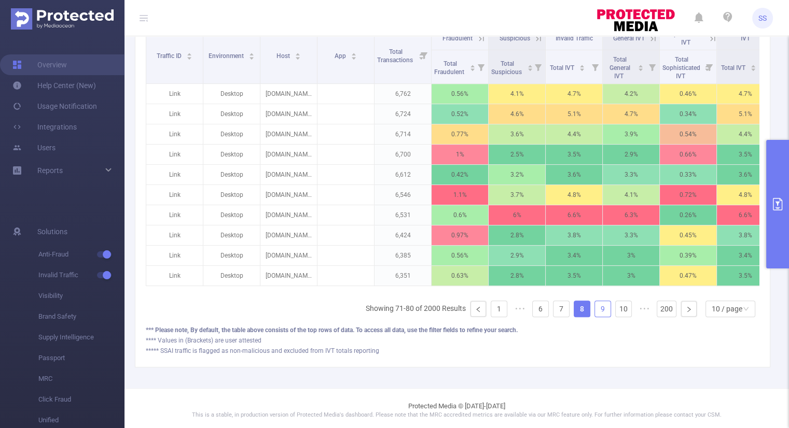
click at [599, 314] on link "9" at bounding box center [603, 309] width 16 height 16
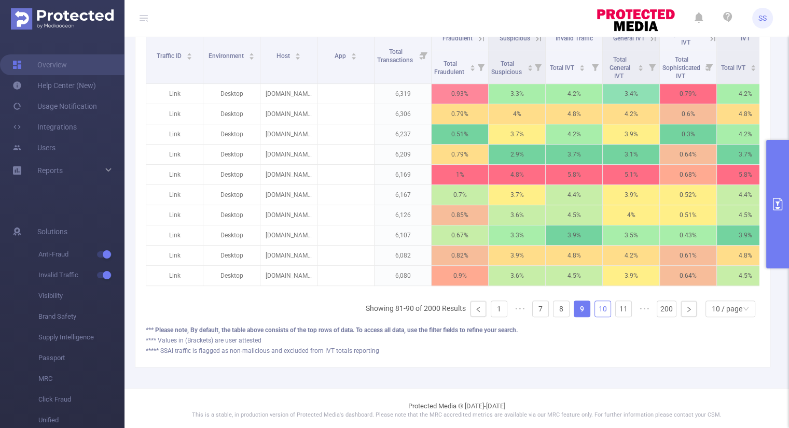
click at [599, 314] on link "10" at bounding box center [603, 309] width 16 height 16
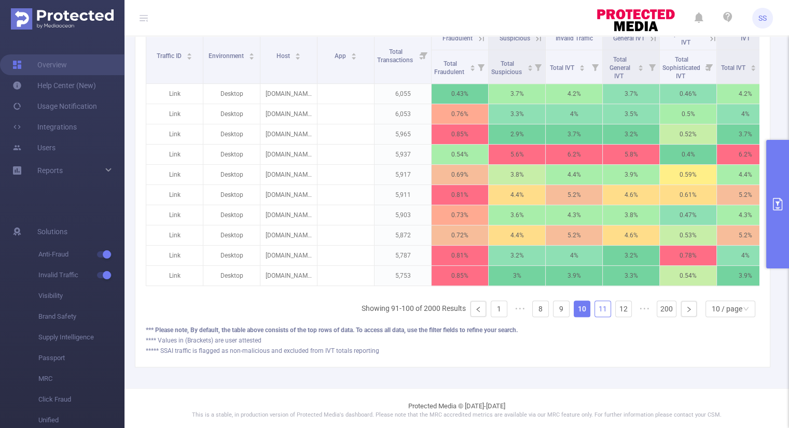
click at [599, 314] on link "11" at bounding box center [603, 309] width 16 height 16
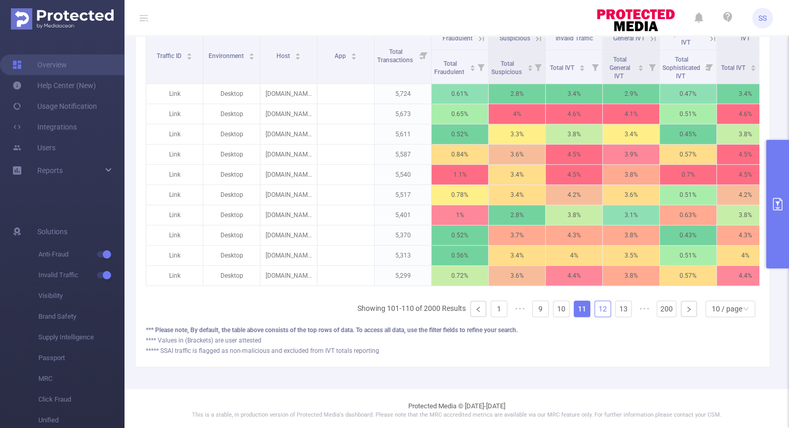
click at [599, 314] on link "12" at bounding box center [603, 309] width 16 height 16
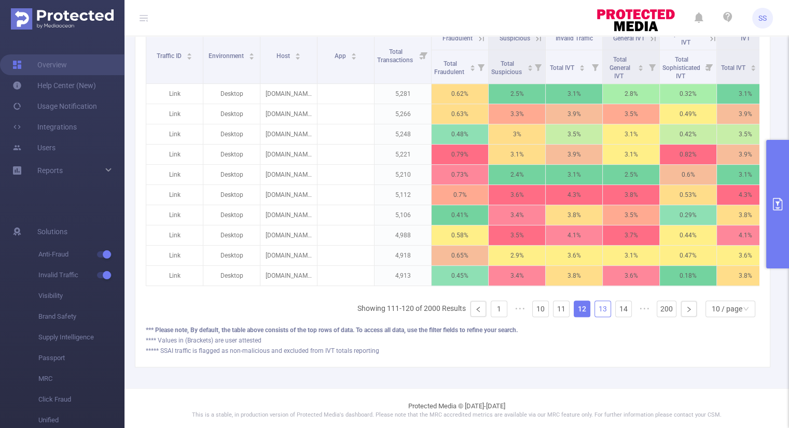
click at [599, 314] on link "13" at bounding box center [603, 309] width 16 height 16
